Goal: Transaction & Acquisition: Purchase product/service

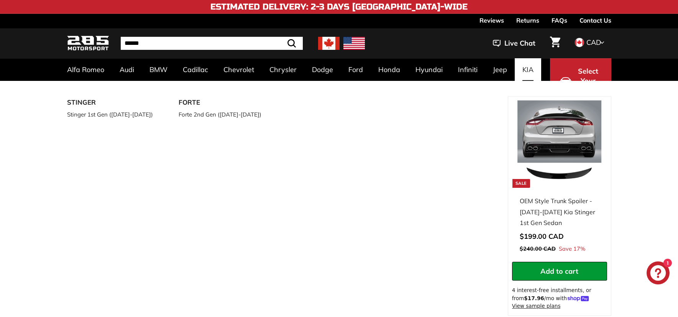
click at [524, 71] on link "KIA" at bounding box center [528, 69] width 26 height 23
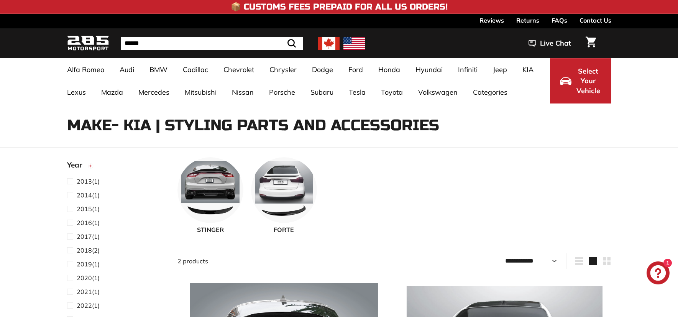
select select "**********"
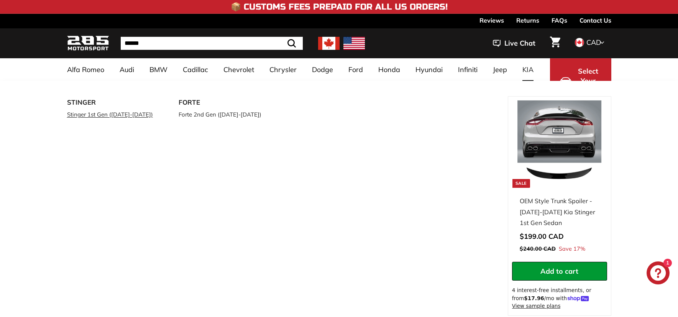
click at [95, 117] on link "Stinger 1st Gen ([DATE]-[DATE])" at bounding box center [112, 114] width 90 height 11
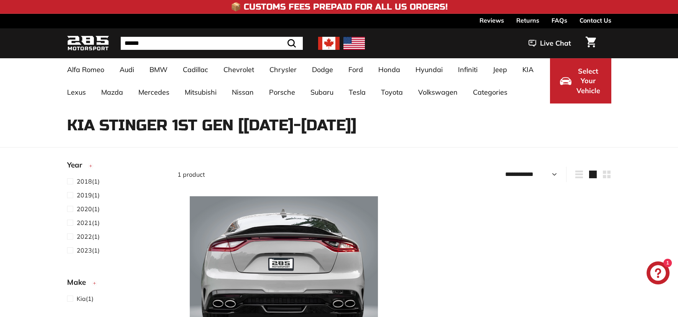
select select "**********"
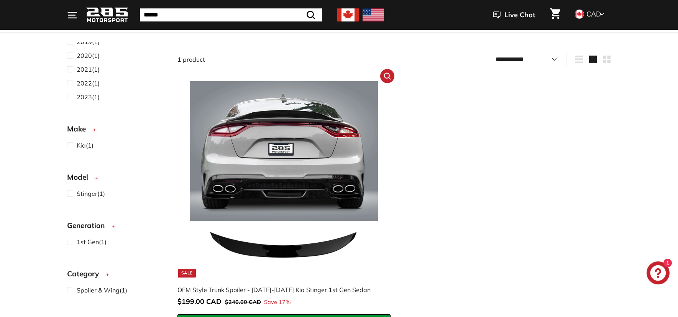
scroll to position [192, 0]
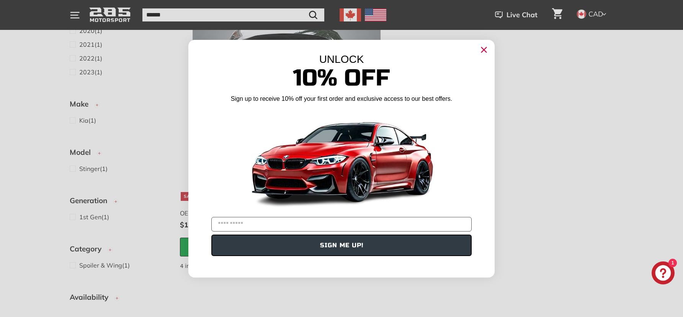
click at [483, 48] on circle "Close dialog" at bounding box center [484, 49] width 11 height 11
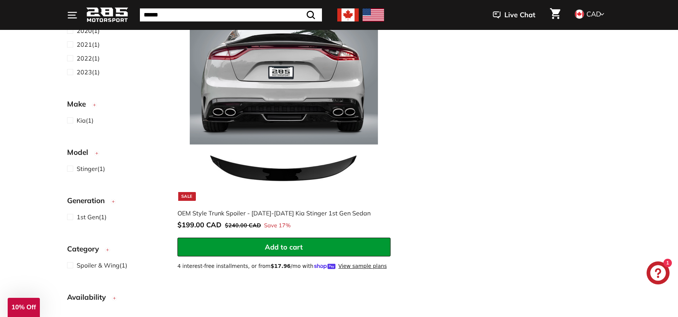
click at [293, 178] on img at bounding box center [284, 103] width 196 height 196
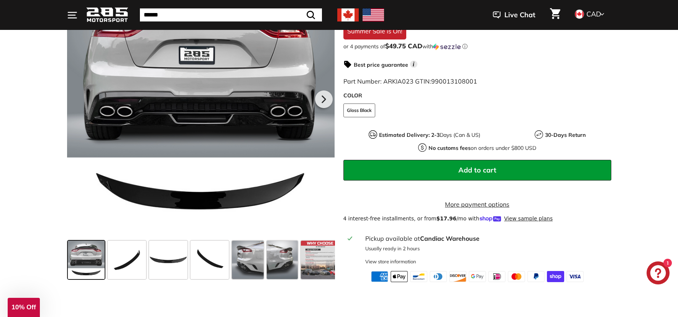
scroll to position [268, 0]
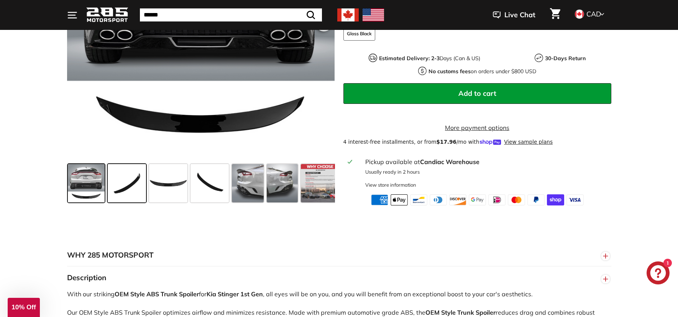
click at [115, 192] on span at bounding box center [127, 183] width 38 height 38
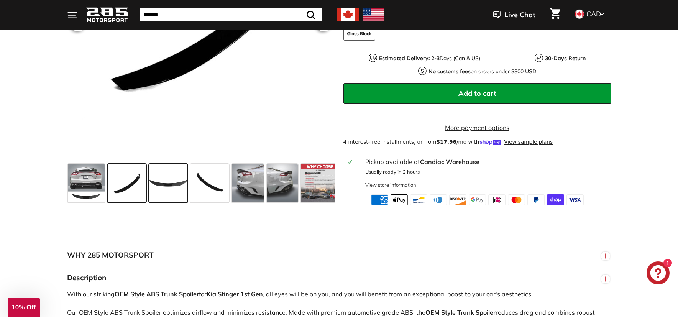
scroll to position [192, 0]
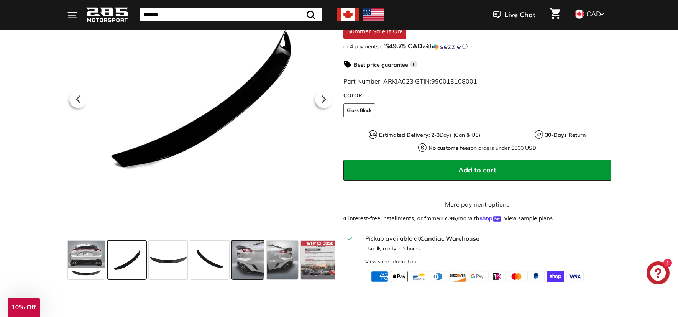
click at [244, 262] on span at bounding box center [248, 260] width 32 height 38
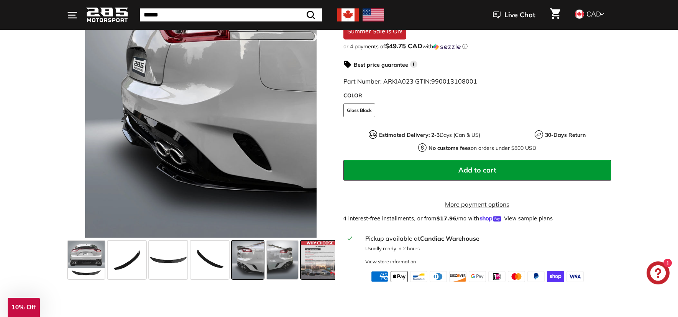
click at [310, 273] on span at bounding box center [320, 260] width 38 height 38
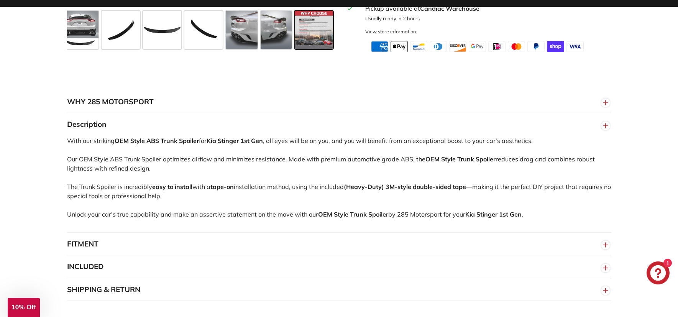
scroll to position [460, 0]
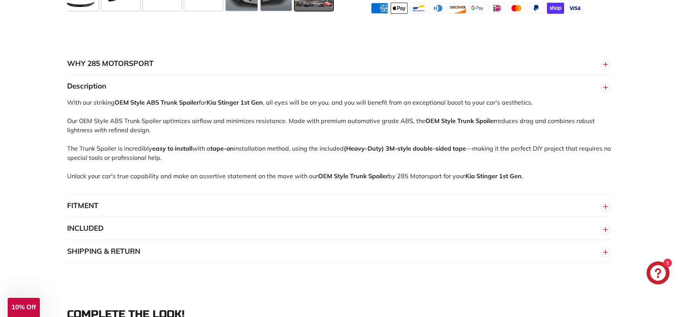
click at [239, 214] on button "FITMENT" at bounding box center [339, 205] width 544 height 23
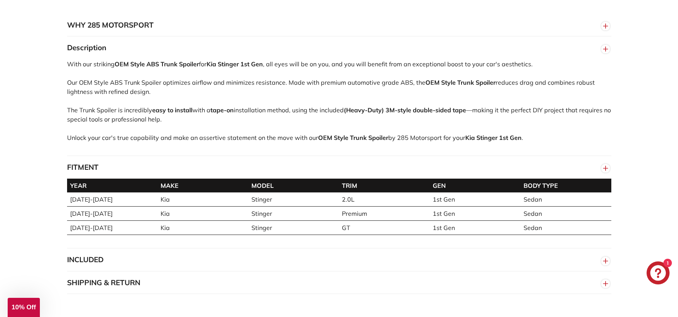
scroll to position [536, 0]
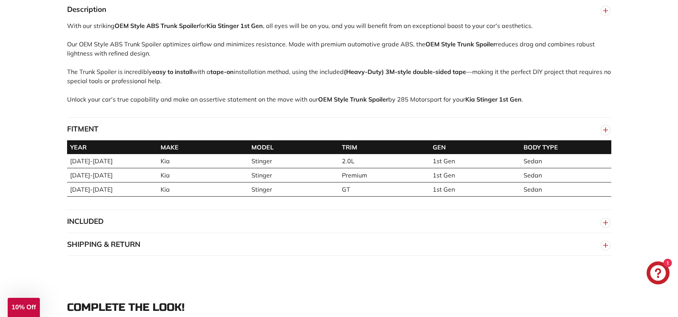
click at [217, 229] on button "INCLUDED" at bounding box center [339, 221] width 544 height 23
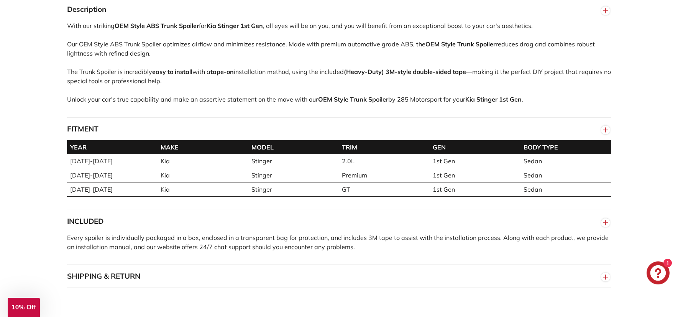
scroll to position [575, 0]
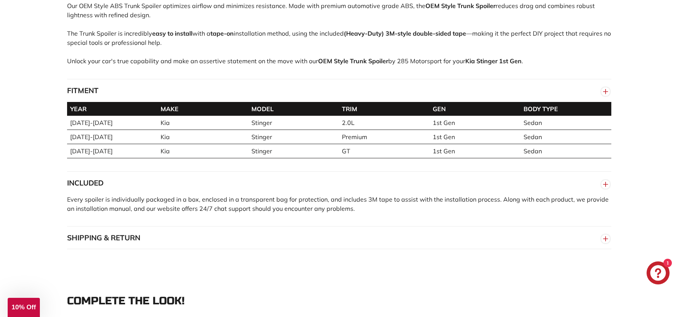
click at [164, 249] on button "SHIPPING & RETURN" at bounding box center [339, 237] width 544 height 23
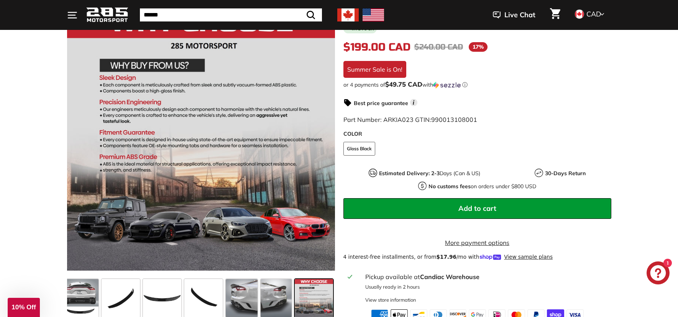
scroll to position [38, 0]
